Goal: Task Accomplishment & Management: Manage account settings

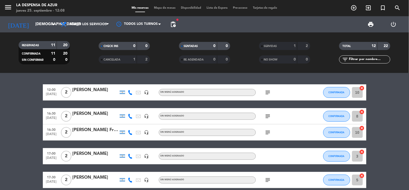
click at [271, 90] on icon "subject" at bounding box center [268, 92] width 6 height 6
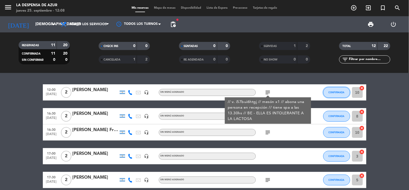
click at [332, 92] on span "CONFIRMADA" at bounding box center [337, 92] width 16 height 3
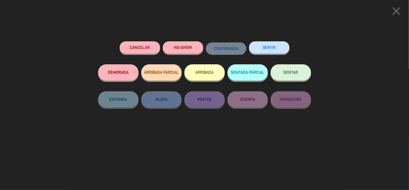
click at [297, 76] on button "SENTAR" at bounding box center [291, 72] width 40 height 16
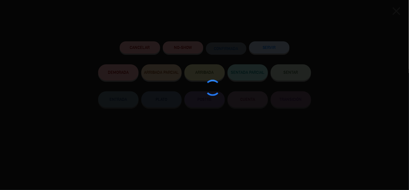
type input "9"
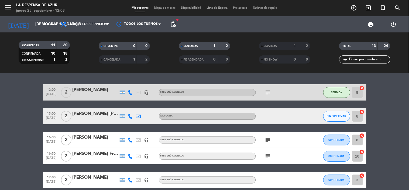
click at [266, 92] on icon "subject" at bounding box center [268, 92] width 6 height 6
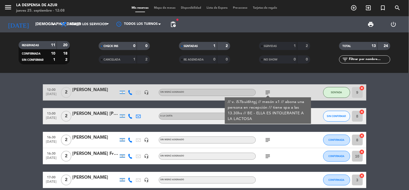
click at [289, 83] on div "12:00 [DATE] 2 [PERSON_NAME] Lía headset_mic Sin menú asignado subject // v. i5…" at bounding box center [204, 131] width 409 height 117
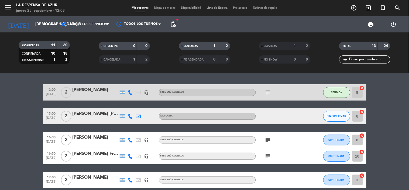
click at [271, 90] on span "subject" at bounding box center [268, 92] width 8 height 6
click at [267, 92] on icon "subject" at bounding box center [268, 92] width 6 height 6
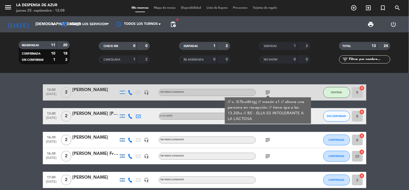
click at [277, 80] on div "12:00 [DATE] 2 [PERSON_NAME] Lía headset_mic Sin menú asignado subject // v. i5…" at bounding box center [204, 131] width 409 height 117
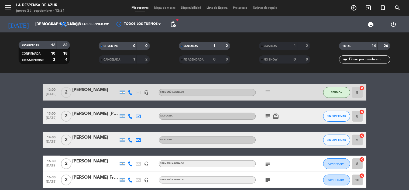
click at [268, 117] on icon "subject" at bounding box center [268, 116] width 6 height 6
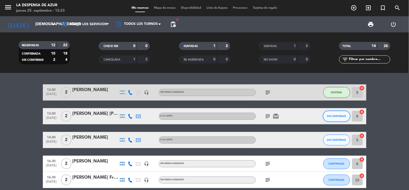
click at [332, 115] on span "SIN CONFIRMAR" at bounding box center [336, 115] width 19 height 3
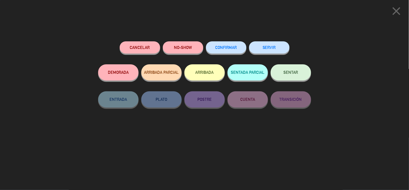
click at [232, 44] on button "CONFIRMAR" at bounding box center [226, 47] width 40 height 12
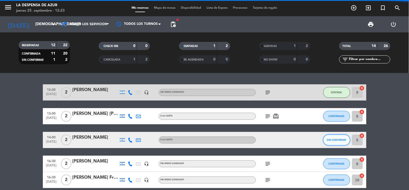
click at [335, 137] on button "SIN CONFIRMAR" at bounding box center [336, 139] width 27 height 11
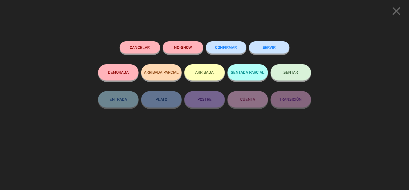
click at [229, 42] on button "CONFIRMAR" at bounding box center [226, 47] width 40 height 12
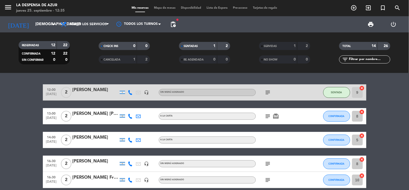
click at [266, 92] on icon "subject" at bounding box center [268, 92] width 6 height 6
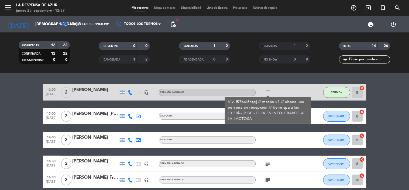
click at [283, 71] on div "RESERVADAS 12 22 CONFIRMADA 12 22 SIN CONFIRMAR 0 0 CHECK INS 0 0 CANCELADA 1 2…" at bounding box center [204, 52] width 409 height 40
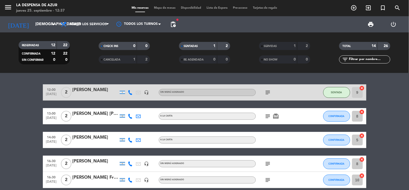
click at [266, 118] on icon "subject" at bounding box center [268, 116] width 6 height 6
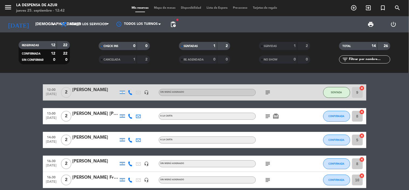
click at [268, 90] on icon "subject" at bounding box center [268, 92] width 6 height 6
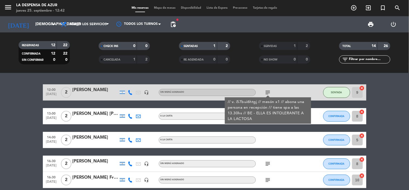
click at [268, 95] on div at bounding box center [268, 96] width 4 height 2
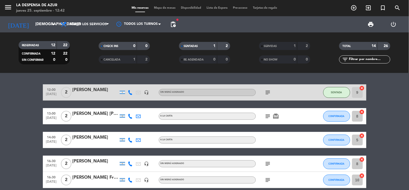
click at [268, 117] on icon "subject" at bounding box center [268, 116] width 6 height 6
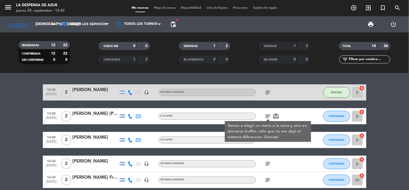
click at [268, 114] on icon "subject" at bounding box center [268, 116] width 6 height 6
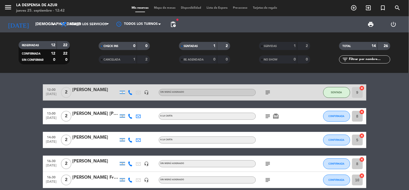
click at [266, 118] on icon "subject" at bounding box center [268, 116] width 6 height 6
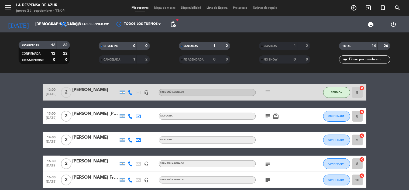
click at [277, 115] on icon "card_giftcard" at bounding box center [276, 116] width 6 height 6
click at [268, 115] on icon "subject" at bounding box center [268, 116] width 6 height 6
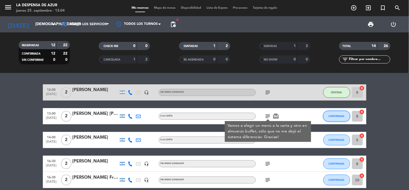
click at [335, 114] on span "CONFIRMADA" at bounding box center [337, 115] width 16 height 3
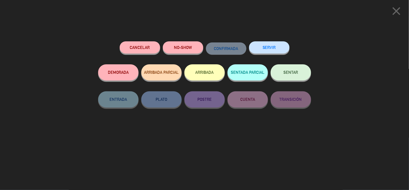
click at [301, 78] on button "SENTAR" at bounding box center [291, 72] width 40 height 16
